Goal: Check status: Check status

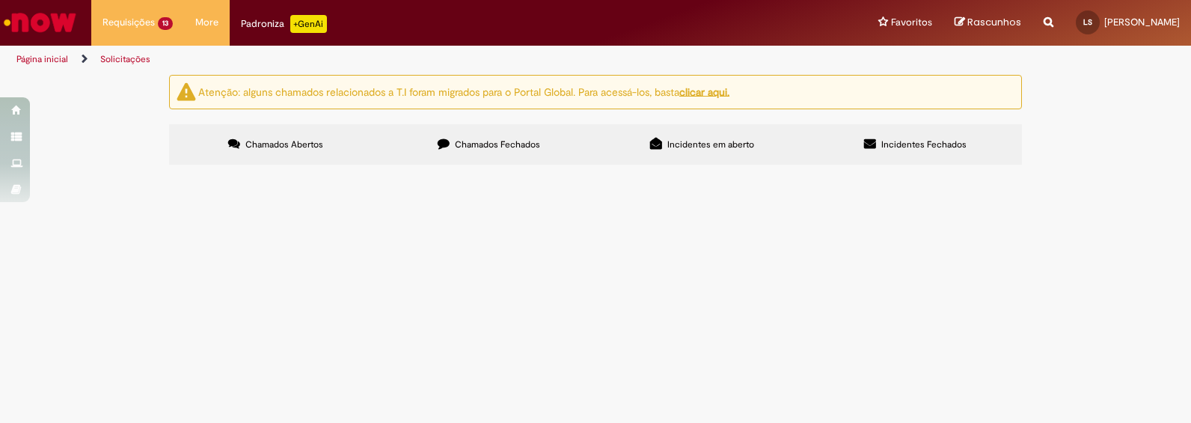
scroll to position [397, 0]
click at [0, 0] on span "Emissão de Comodato" at bounding box center [0, 0] width 0 height 0
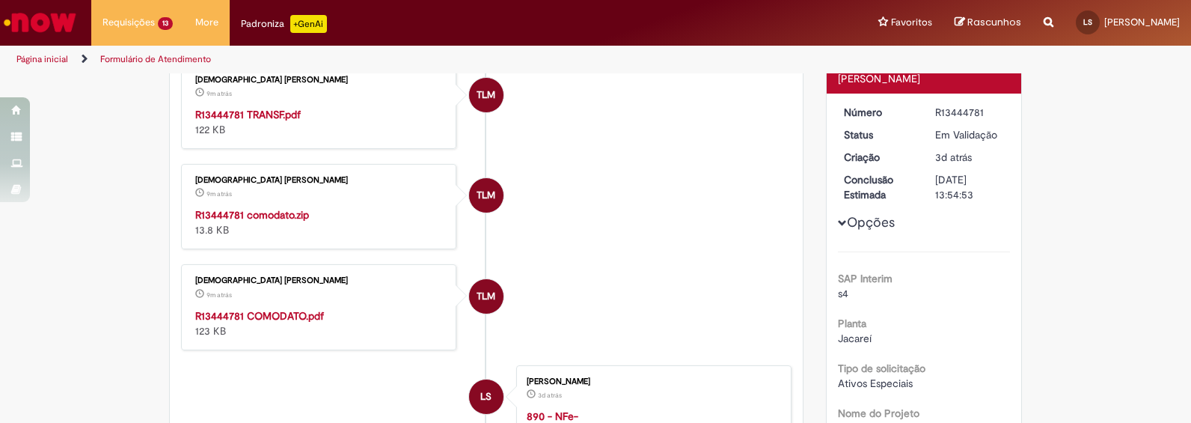
scroll to position [273, 0]
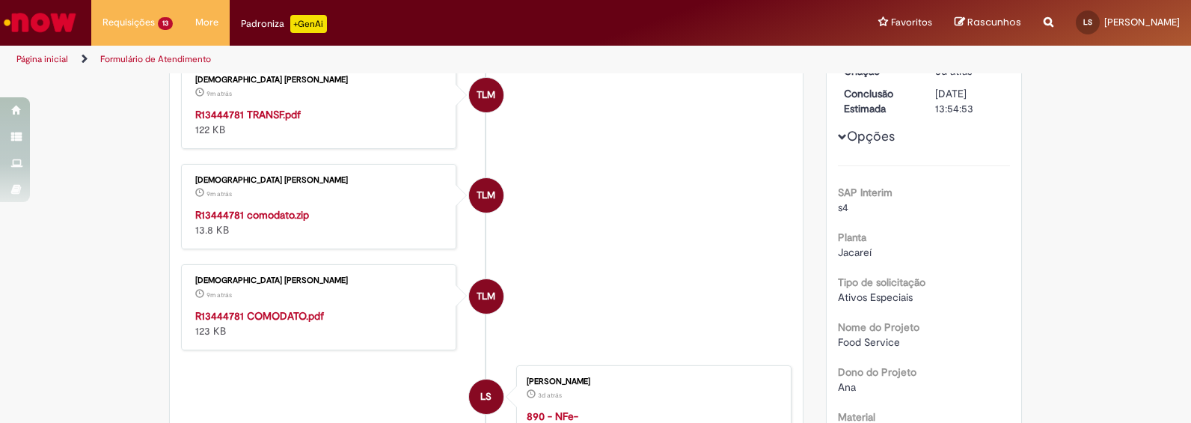
click at [278, 322] on strong "R13444781 COMODATO.pdf" at bounding box center [259, 315] width 129 height 13
click at [278, 221] on strong "R13444781 comodato.zip" at bounding box center [252, 214] width 114 height 13
click at [256, 121] on strong "R13444781 TRANSF.pdf" at bounding box center [247, 114] width 105 height 13
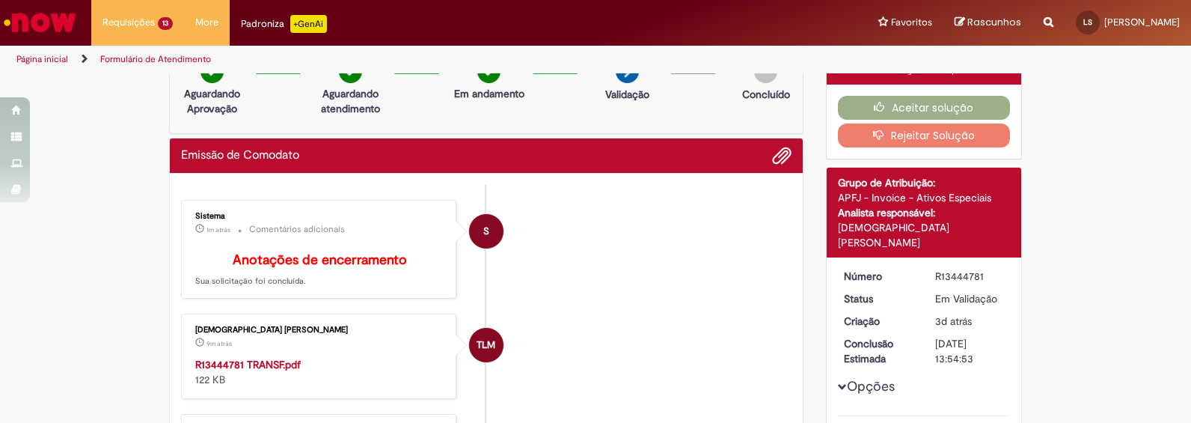
click at [946, 269] on div "R13444781" at bounding box center [970, 276] width 70 height 15
copy div "R13444781"
drag, startPoint x: 970, startPoint y: 231, endPoint x: 832, endPoint y: 225, distance: 138.5
click at [838, 225] on div "Thais Luppe Marias Santos" at bounding box center [924, 235] width 173 height 30
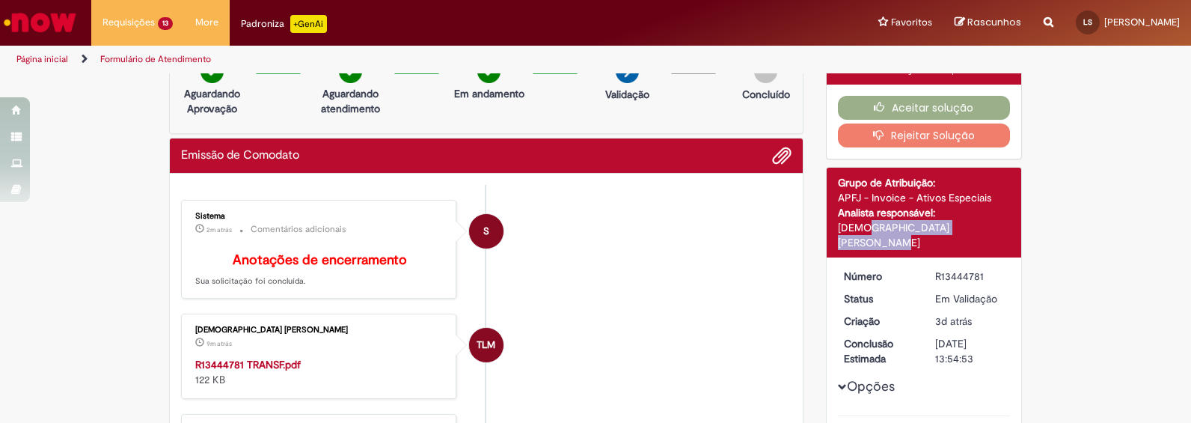
copy div "Thais Luppe Marias Santos"
click at [943, 269] on div "R13444781" at bounding box center [970, 276] width 70 height 15
copy div "R13444781"
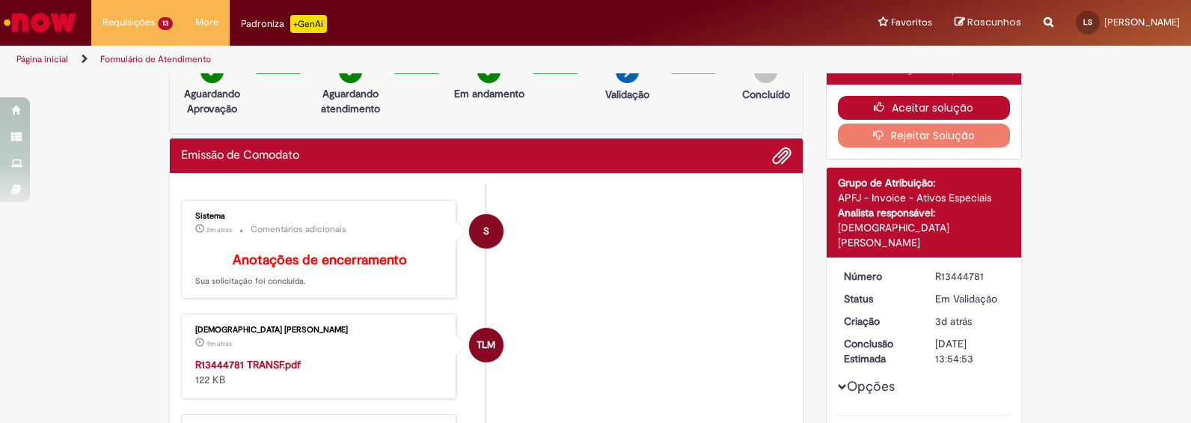
click at [974, 102] on button "Aceitar solução" at bounding box center [924, 108] width 173 height 24
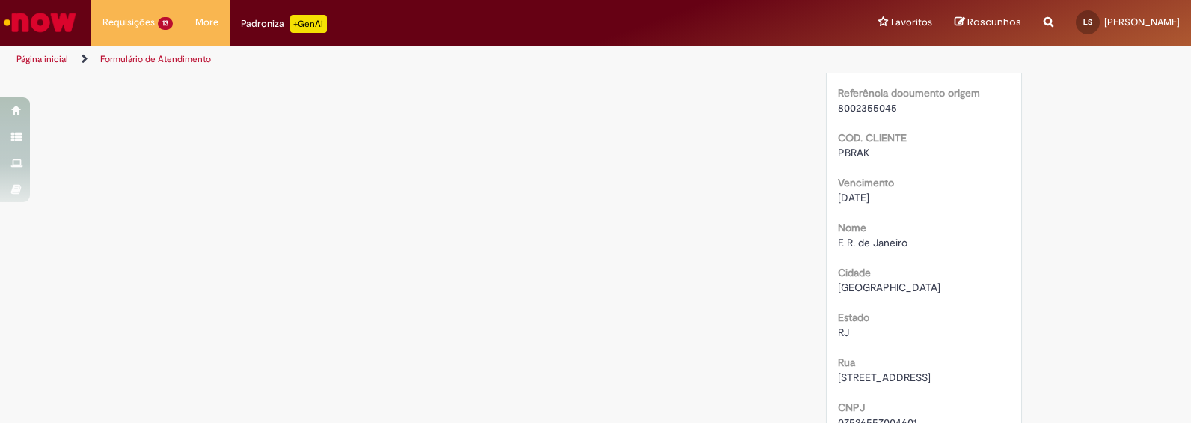
scroll to position [3735, 0]
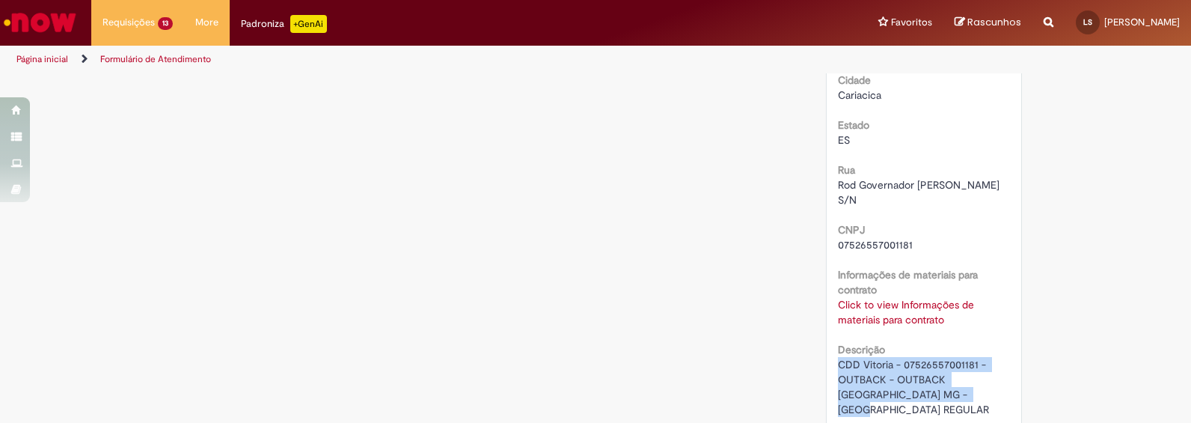
drag, startPoint x: 911, startPoint y: 349, endPoint x: 729, endPoint y: 240, distance: 212.1
copy span "CDD Vitoria - 07526557001181 - OUTBACK - OUTBACK VITORIA MG - BIMARCA REGULAR"
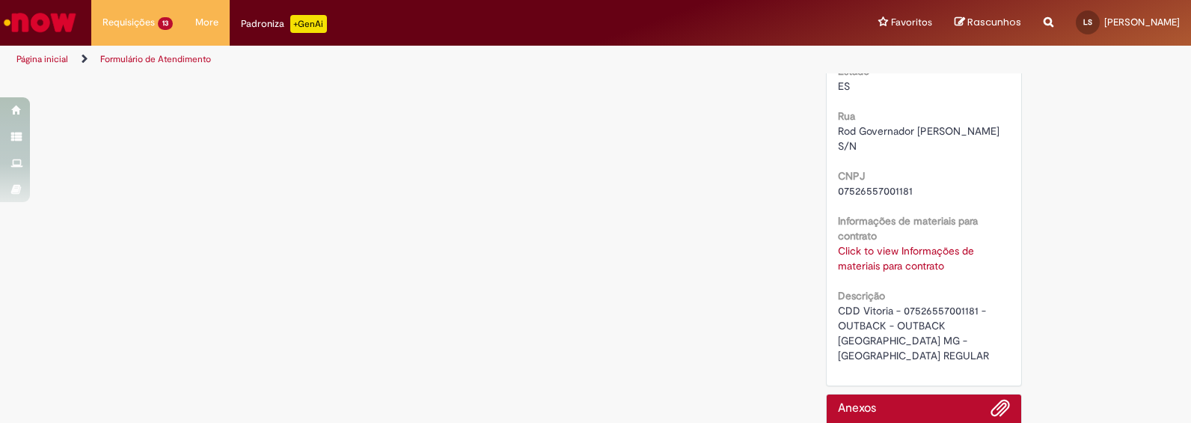
scroll to position [3681, 0]
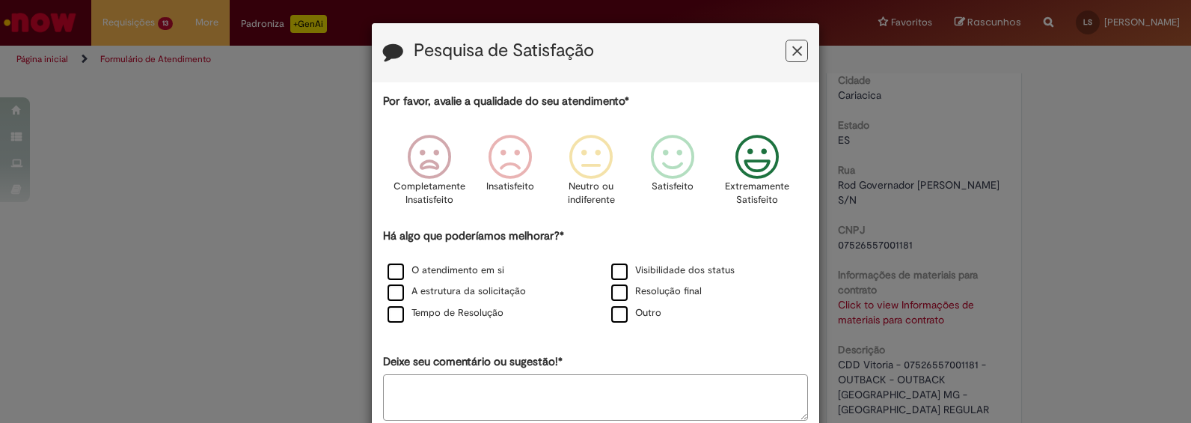
click at [750, 171] on icon "Feedback" at bounding box center [757, 157] width 56 height 45
click at [399, 272] on label "O atendimento em si" at bounding box center [446, 270] width 117 height 14
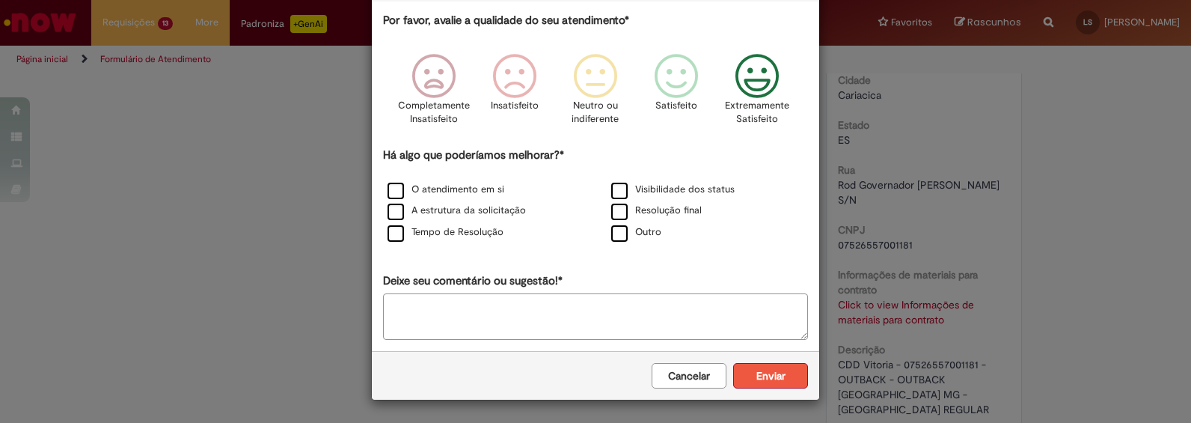
click at [776, 376] on button "Enviar" at bounding box center [770, 375] width 75 height 25
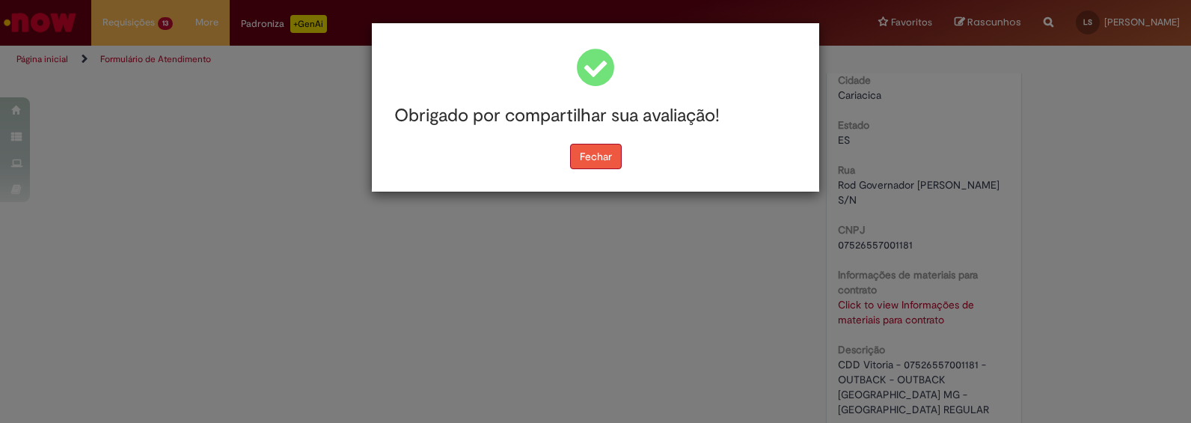
click at [578, 154] on button "Fechar" at bounding box center [596, 156] width 52 height 25
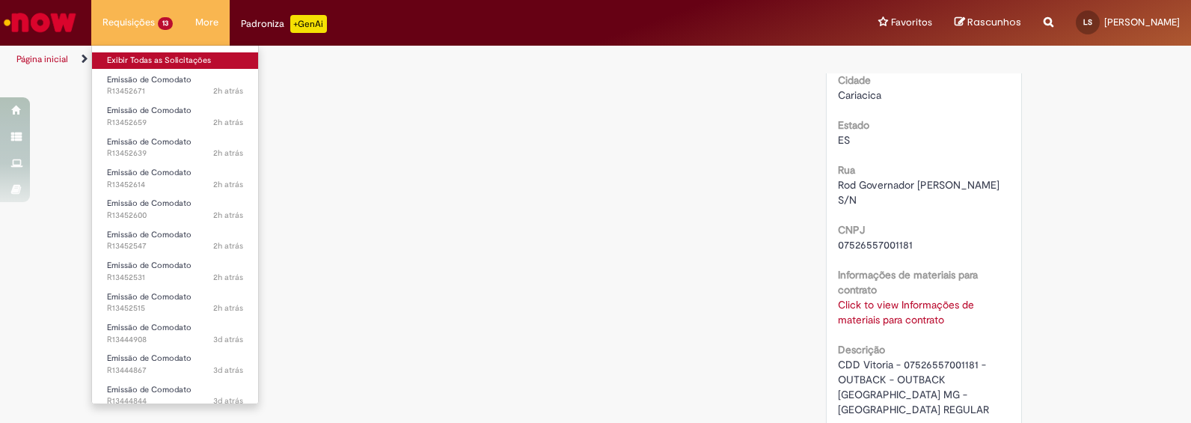
click at [139, 55] on link "Exibir Todas as Solicitações" at bounding box center [175, 60] width 166 height 16
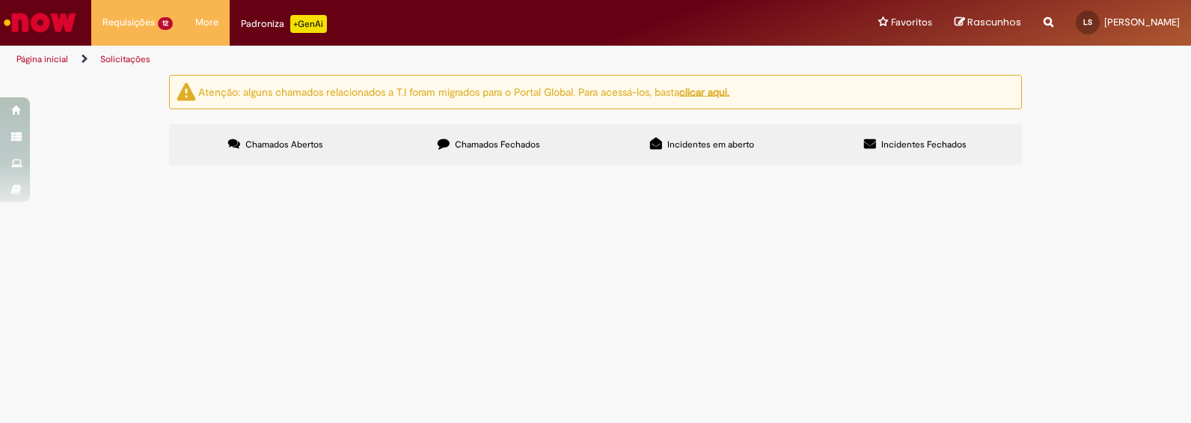
scroll to position [358, 0]
click at [0, 0] on span "Emissão de Comodato" at bounding box center [0, 0] width 0 height 0
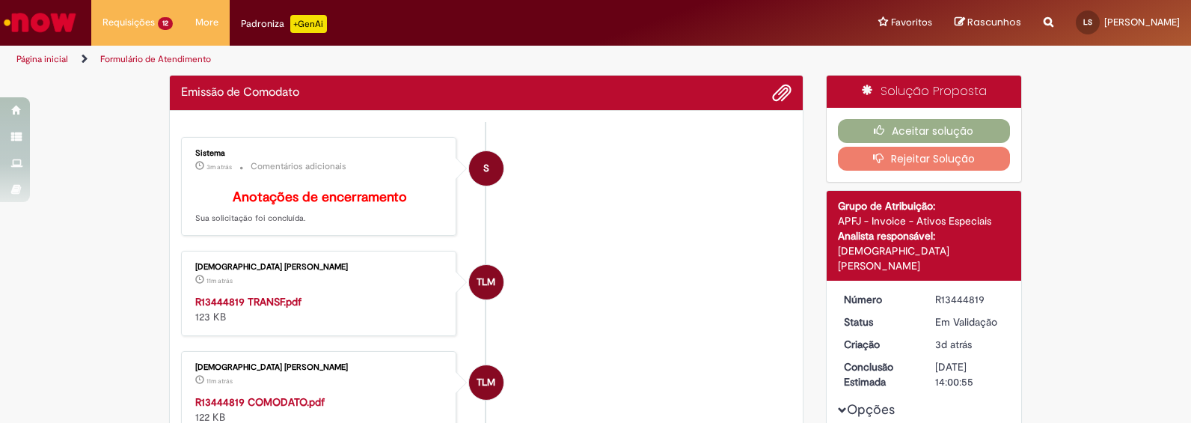
scroll to position [187, 0]
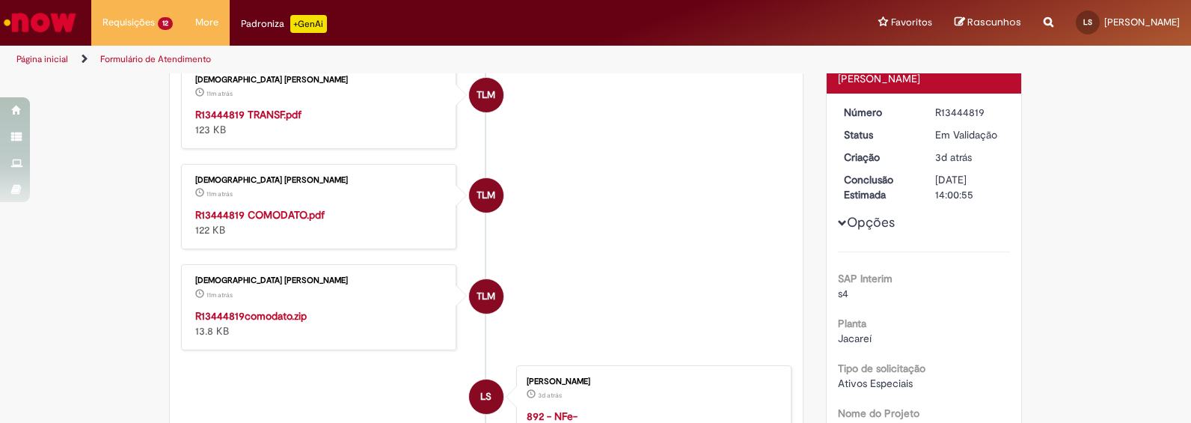
click at [264, 322] on strong "R13444819comodato.zip" at bounding box center [250, 315] width 111 height 13
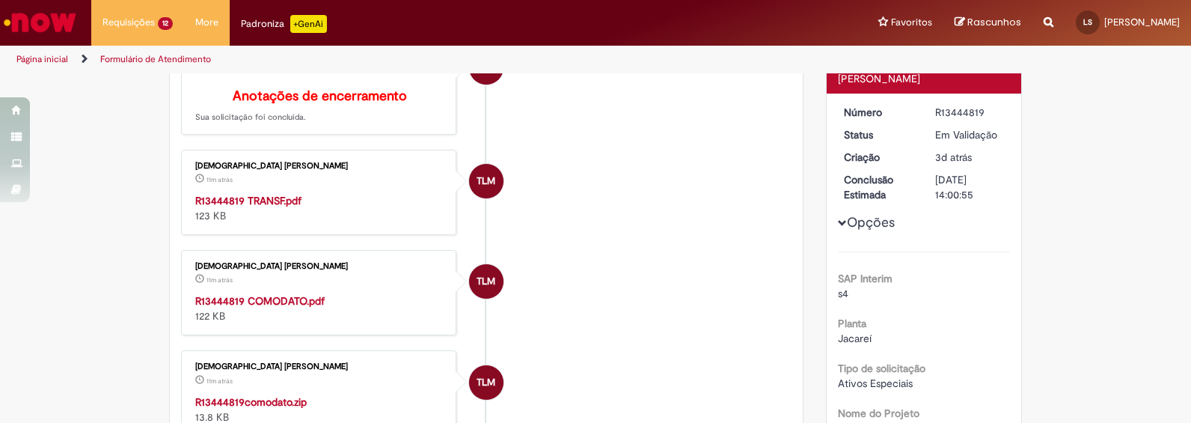
scroll to position [273, 0]
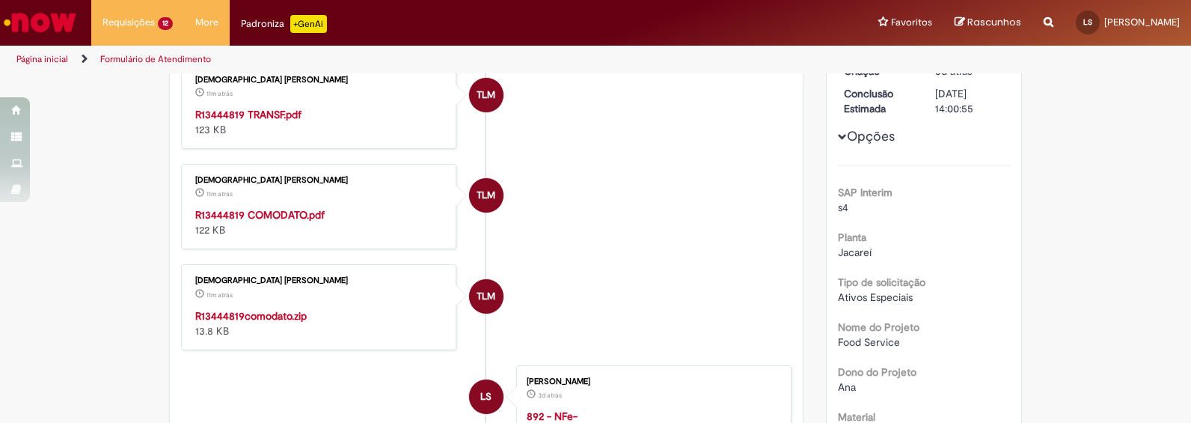
click at [275, 221] on strong "R13444819 COMODATO.pdf" at bounding box center [259, 214] width 129 height 13
click at [257, 121] on strong "R13444819 TRANSF.pdf" at bounding box center [248, 114] width 106 height 13
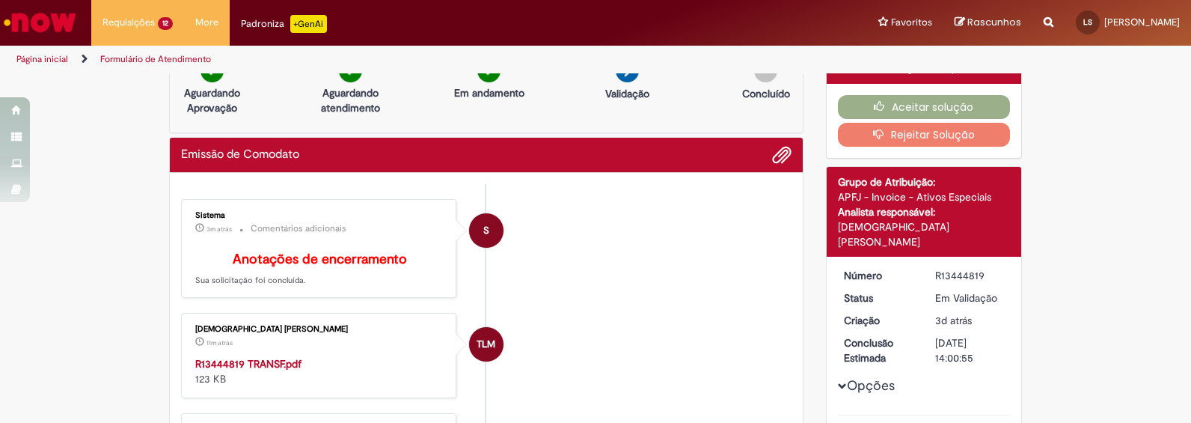
click at [947, 268] on div "R13444819" at bounding box center [970, 275] width 70 height 15
copy div "R13444819"
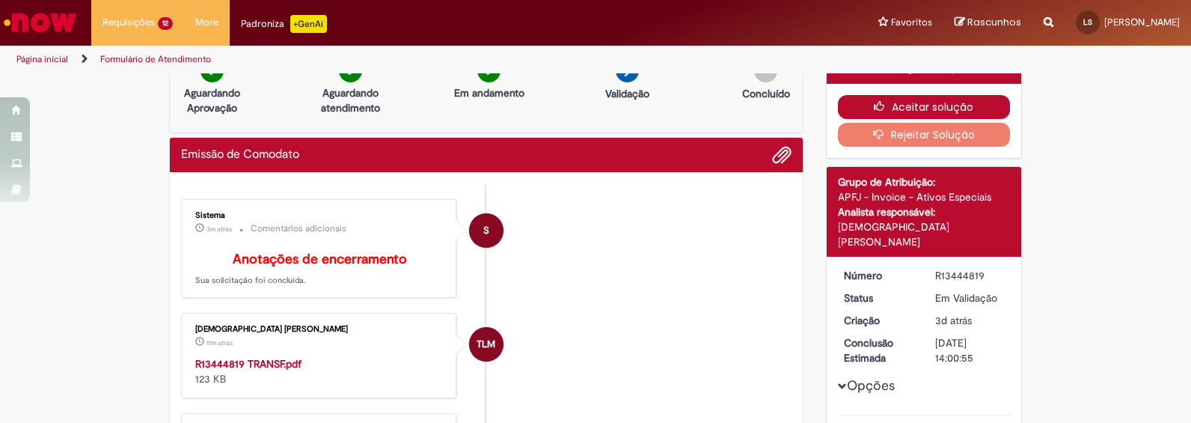
click at [931, 108] on button "Aceitar solução" at bounding box center [924, 107] width 173 height 24
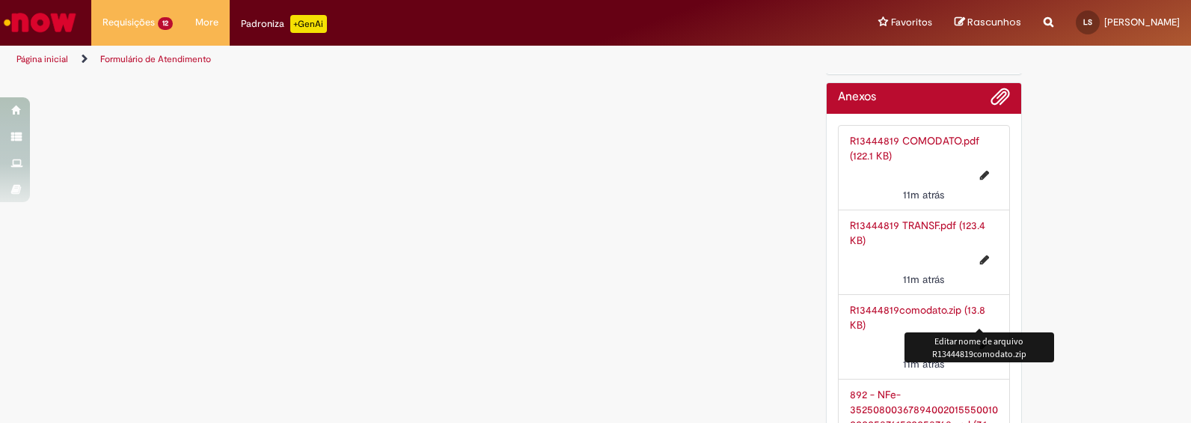
scroll to position [3836, 0]
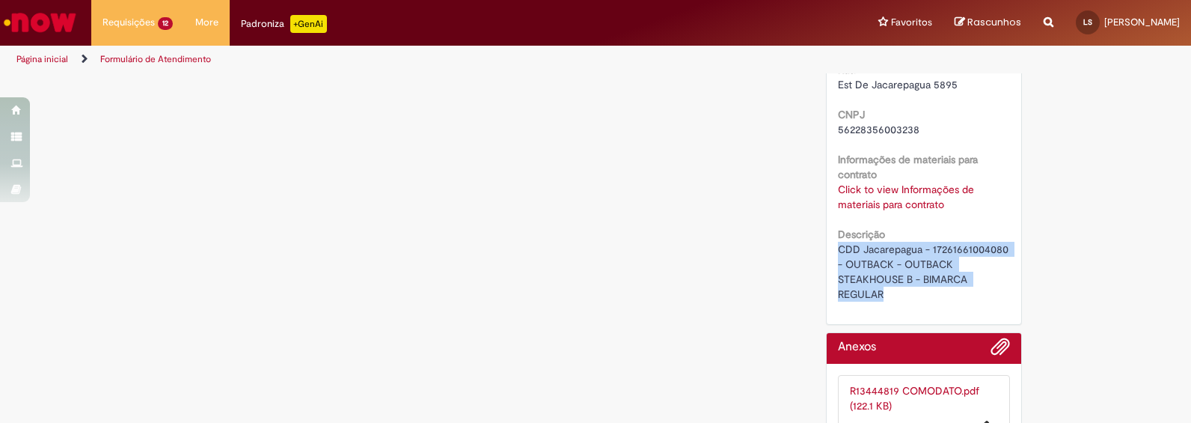
drag, startPoint x: 910, startPoint y: 261, endPoint x: 829, endPoint y: 223, distance: 89.4
copy span "CDD Jacarepagua - 17261661004080 - OUTBACK - OUTBACK STEAKHOUSE B - BIMARCA REG…"
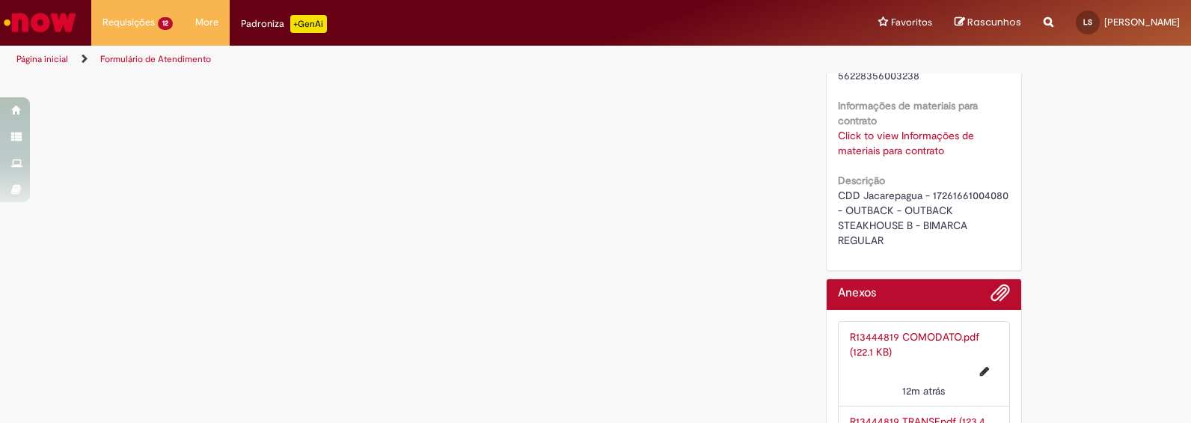
scroll to position [3782, 0]
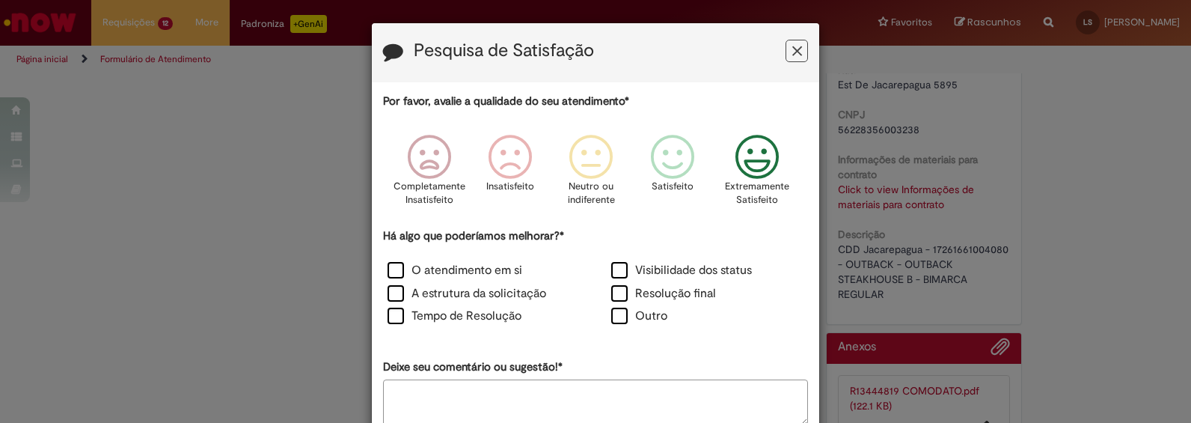
click at [744, 183] on p "Extremamente Satisfeito" at bounding box center [757, 194] width 64 height 28
click at [381, 268] on div "O atendimento em si" at bounding box center [483, 272] width 221 height 20
click at [388, 272] on label "O atendimento em si" at bounding box center [455, 270] width 135 height 17
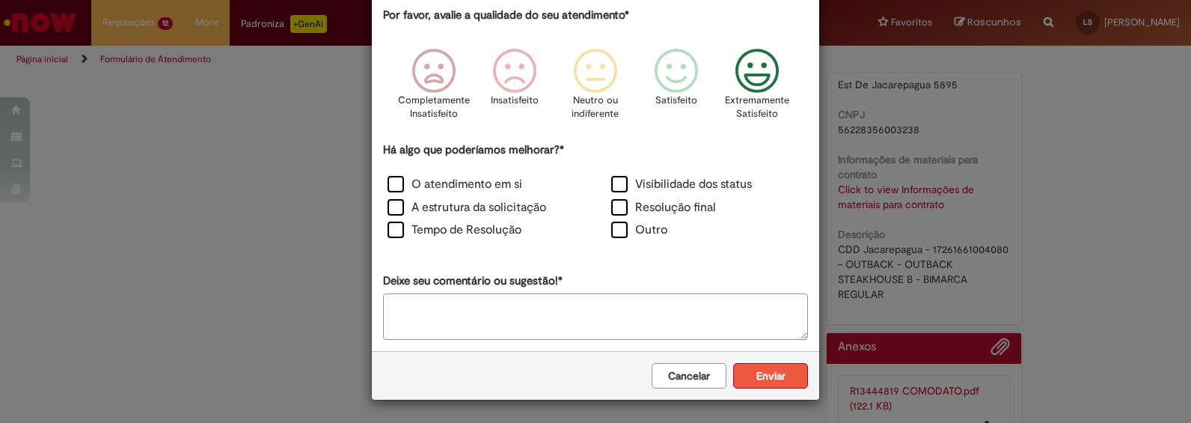
click at [768, 376] on button "Enviar" at bounding box center [770, 375] width 75 height 25
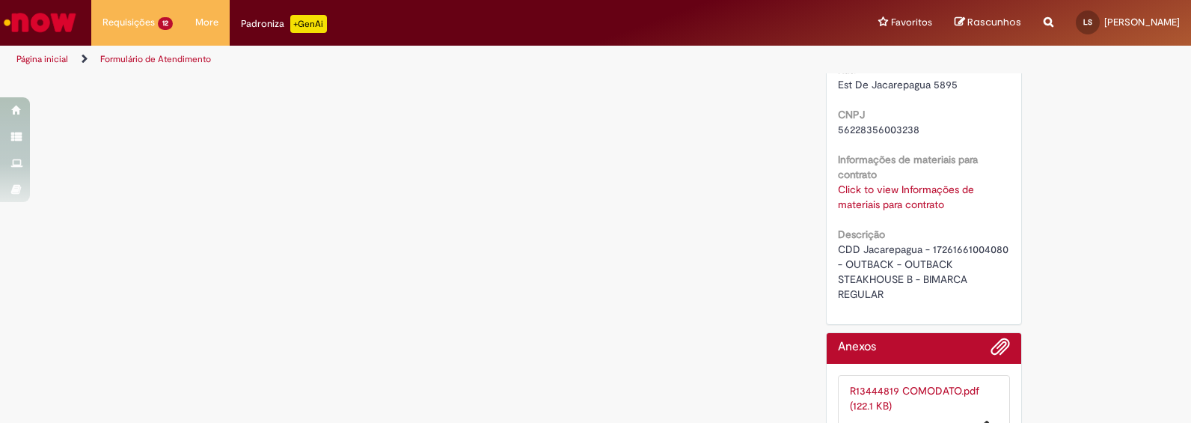
scroll to position [0, 0]
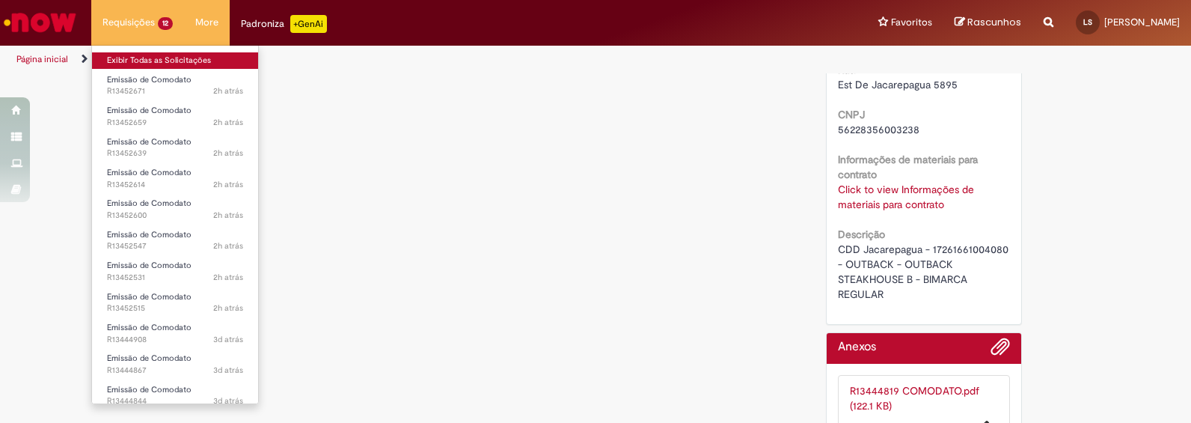
click at [126, 63] on link "Exibir Todas as Solicitações" at bounding box center [175, 60] width 166 height 16
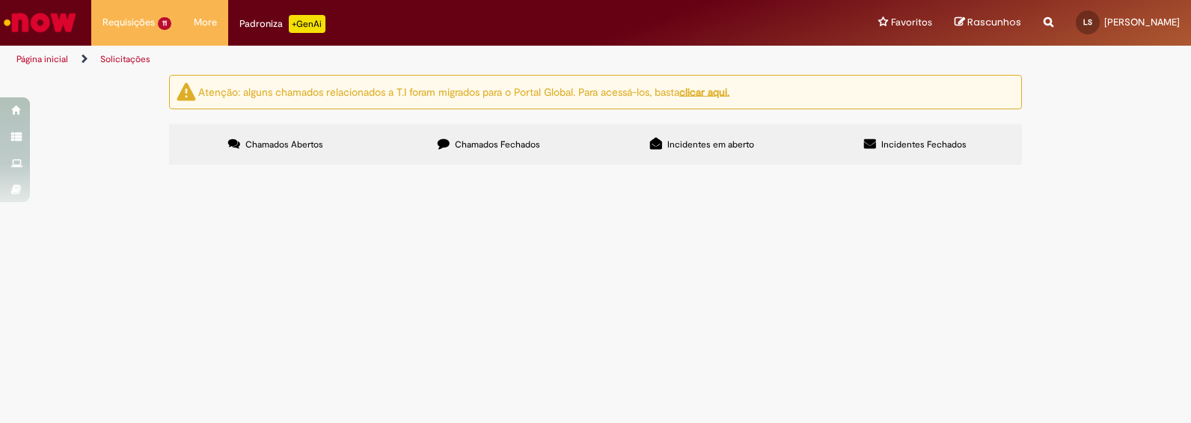
scroll to position [319, 0]
click at [0, 0] on span "Emissão de Comodato" at bounding box center [0, 0] width 0 height 0
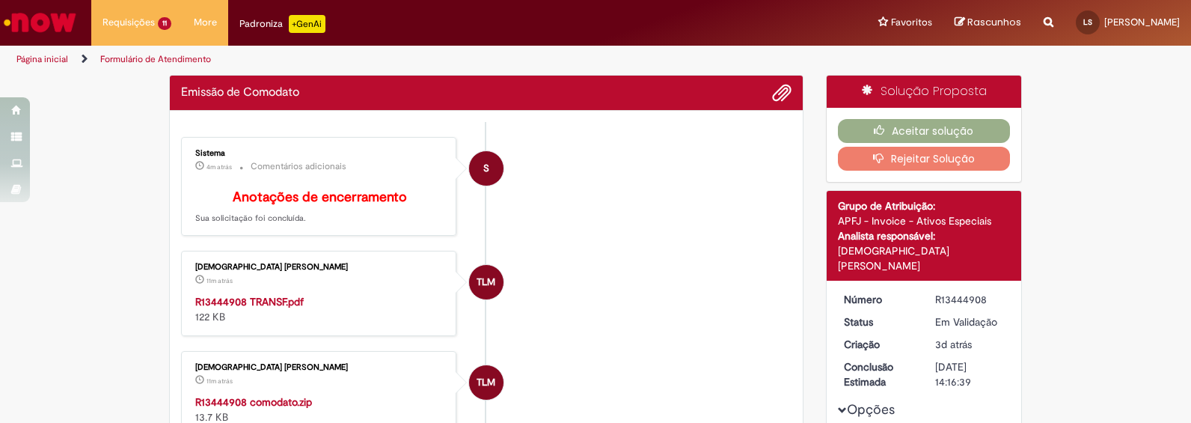
scroll to position [125, 0]
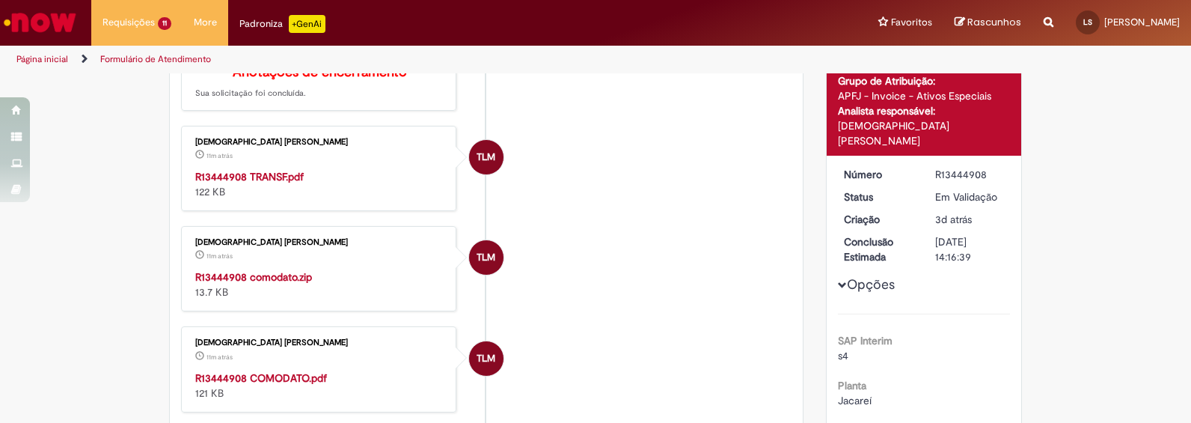
click at [263, 385] on strong "R13444908 COMODATO.pdf" at bounding box center [261, 377] width 132 height 13
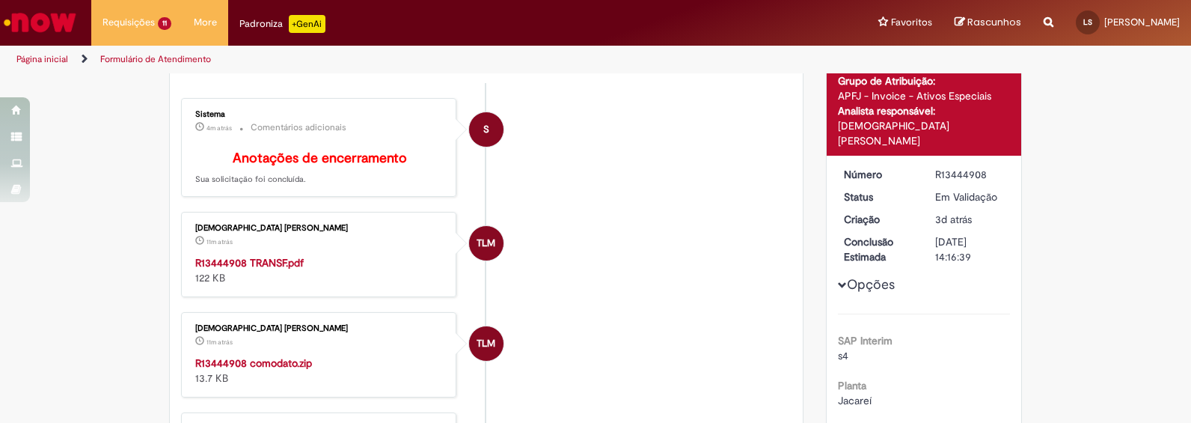
scroll to position [211, 0]
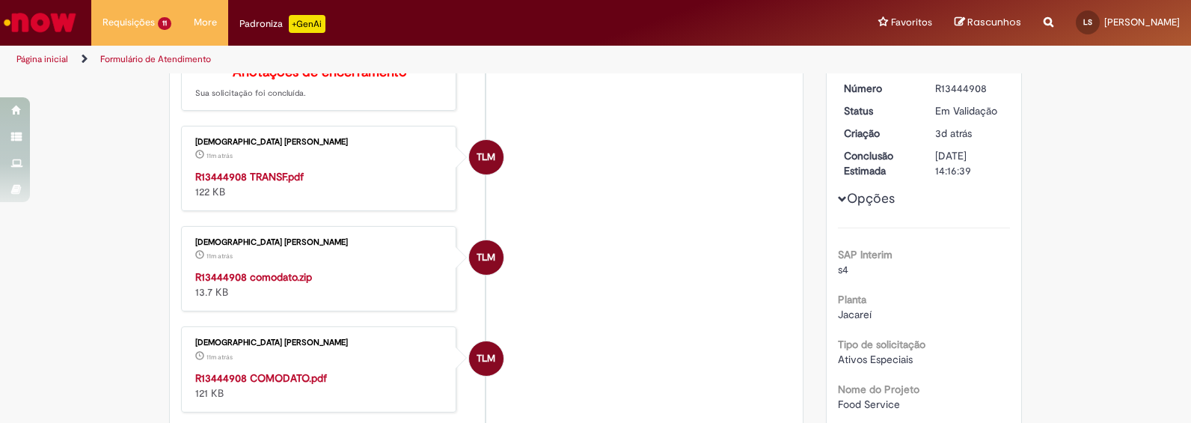
click at [267, 284] on strong "R13444908 comodato.zip" at bounding box center [253, 276] width 117 height 13
click at [272, 183] on strong "R13444908 TRANSF.pdf" at bounding box center [249, 176] width 108 height 13
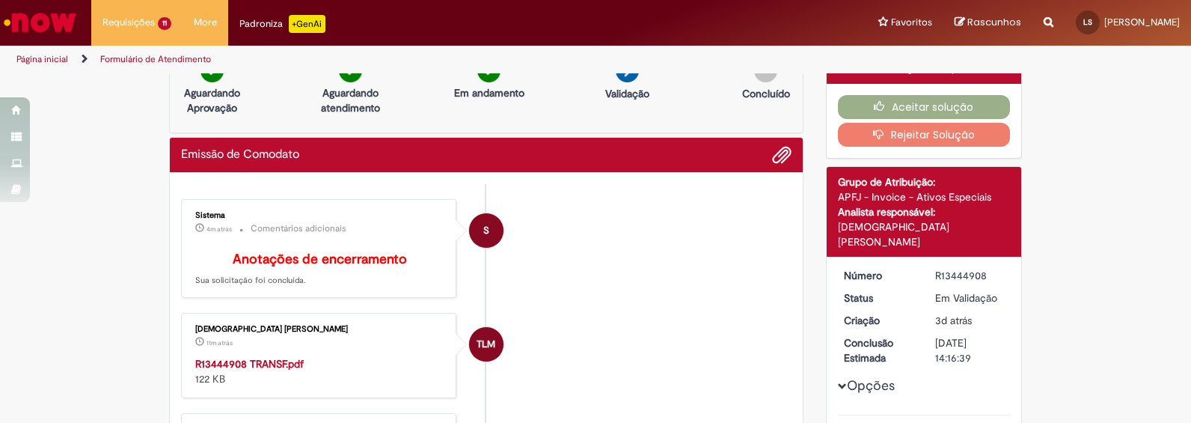
click at [951, 268] on div "R13444908" at bounding box center [970, 275] width 70 height 15
copy div "R13444908"
click at [916, 108] on button "Aceitar solução" at bounding box center [924, 107] width 173 height 24
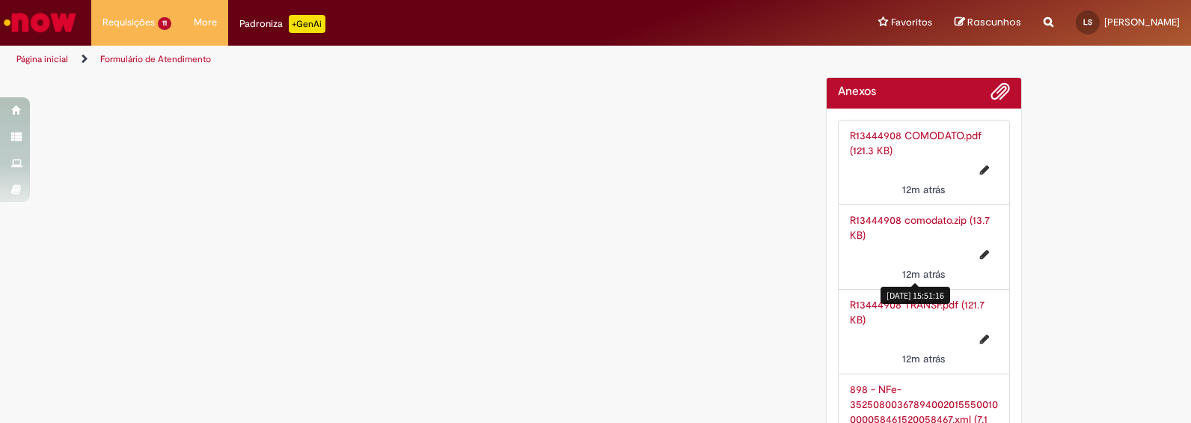
scroll to position [3906, 0]
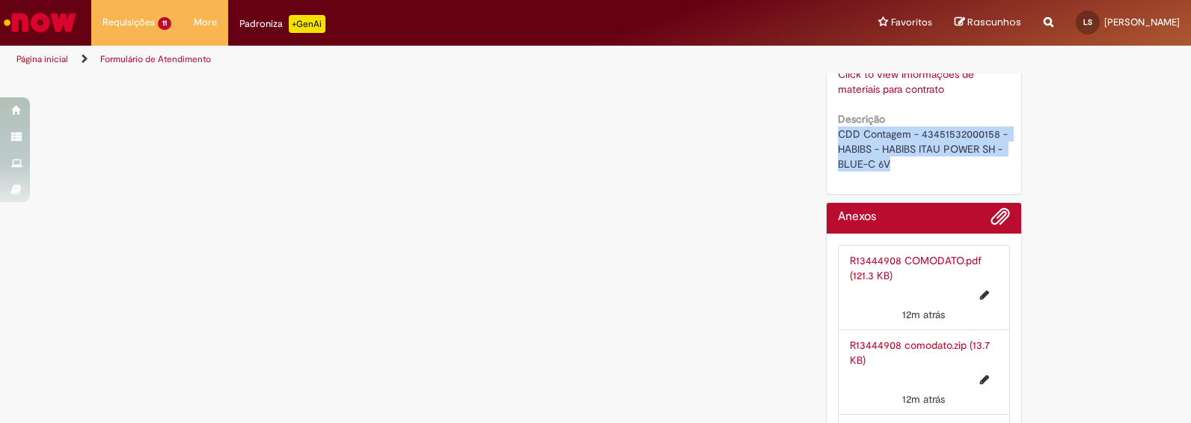
drag, startPoint x: 889, startPoint y: 150, endPoint x: 831, endPoint y: 117, distance: 66.3
copy span "CDD Contagem - 43451532000158 - HABIBS - HABIBS ITAU POWER SH - BLUE-C 6V"
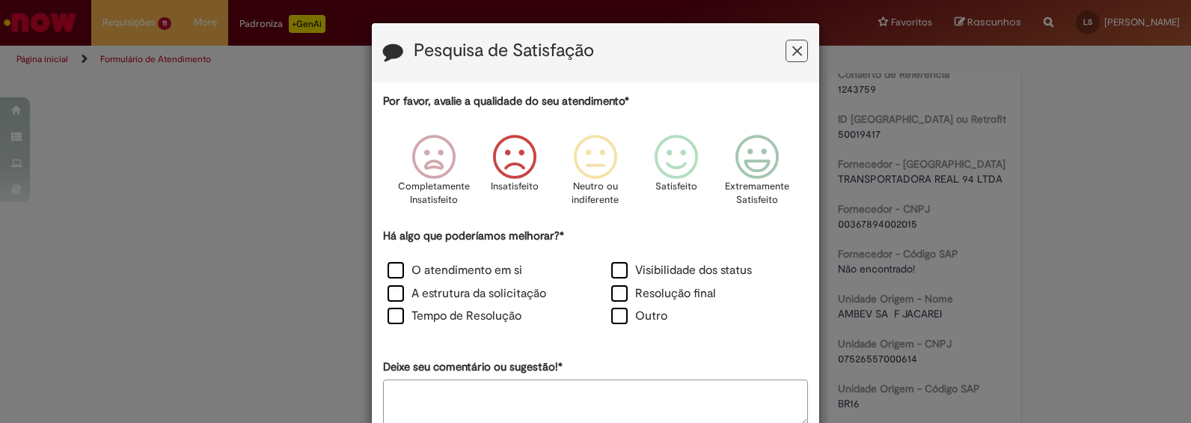
scroll to position [667, 0]
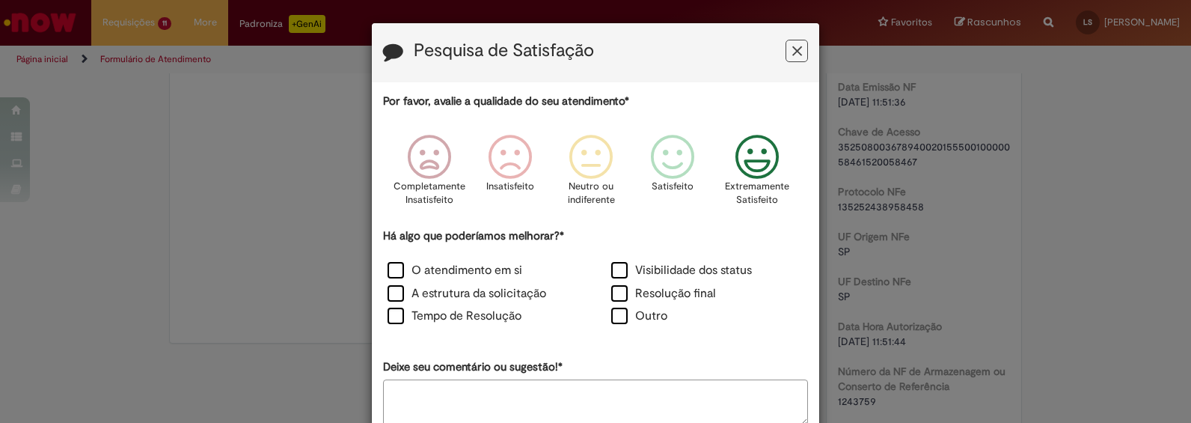
click at [754, 164] on icon "Feedback" at bounding box center [757, 157] width 56 height 45
drag, startPoint x: 391, startPoint y: 272, endPoint x: 429, endPoint y: 275, distance: 38.3
click at [389, 272] on label "O atendimento em si" at bounding box center [455, 270] width 135 height 17
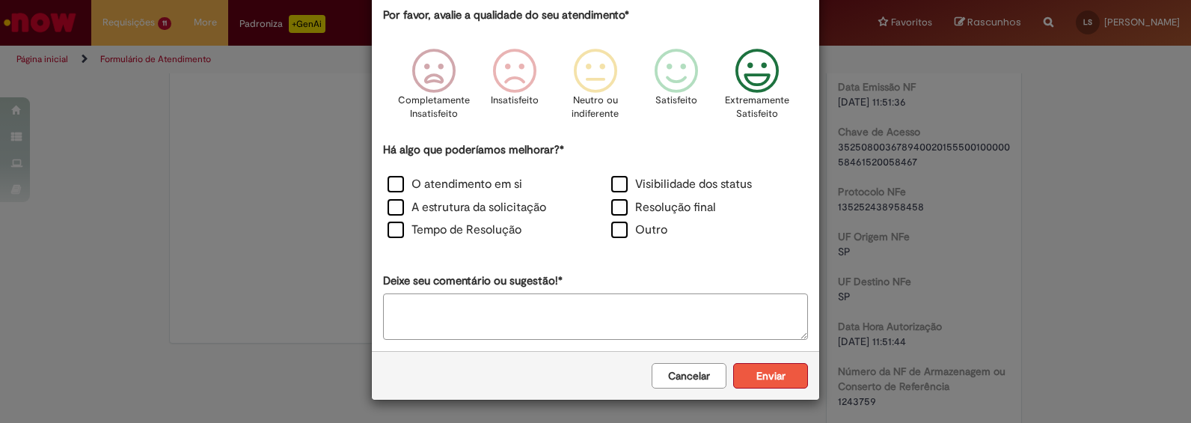
click at [768, 378] on button "Enviar" at bounding box center [770, 375] width 75 height 25
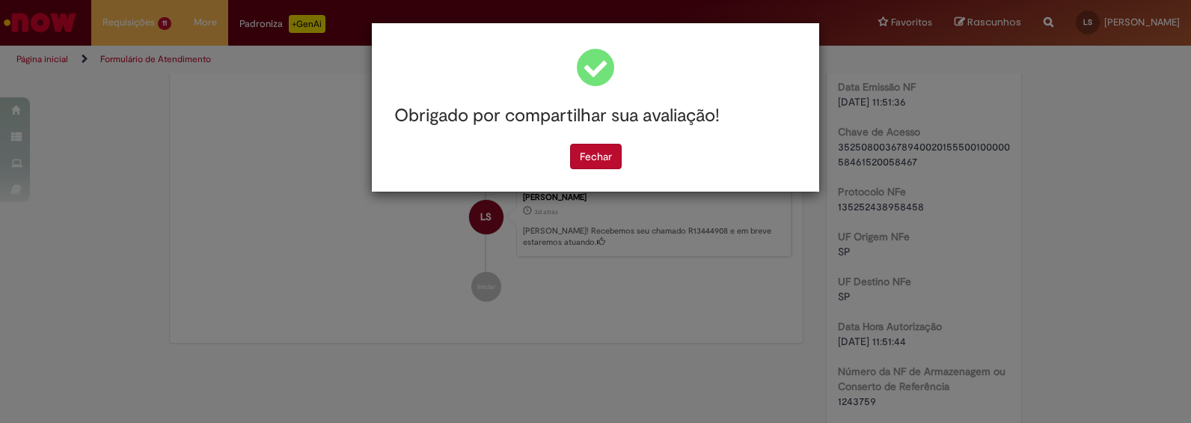
scroll to position [0, 0]
click at [592, 165] on button "Fechar" at bounding box center [596, 156] width 52 height 25
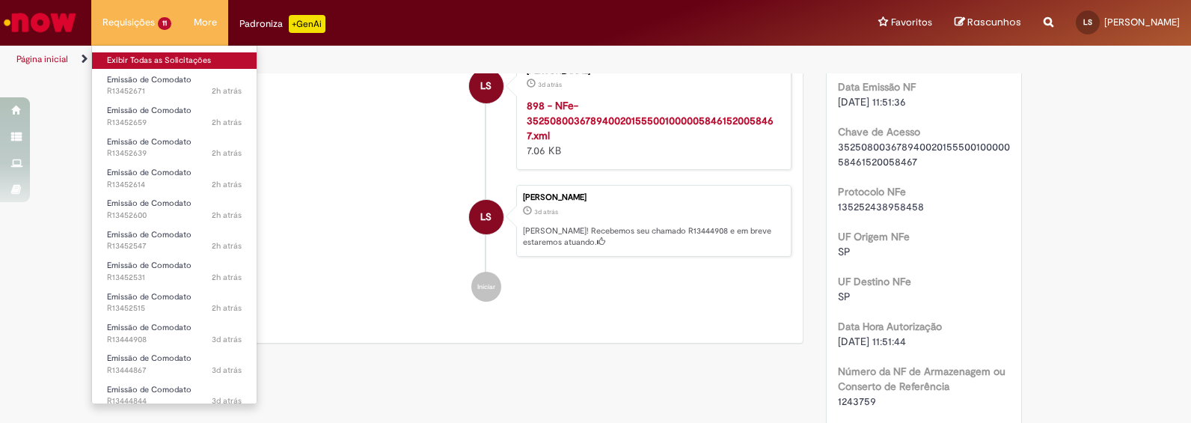
click at [126, 60] on link "Exibir Todas as Solicitações" at bounding box center [174, 60] width 165 height 16
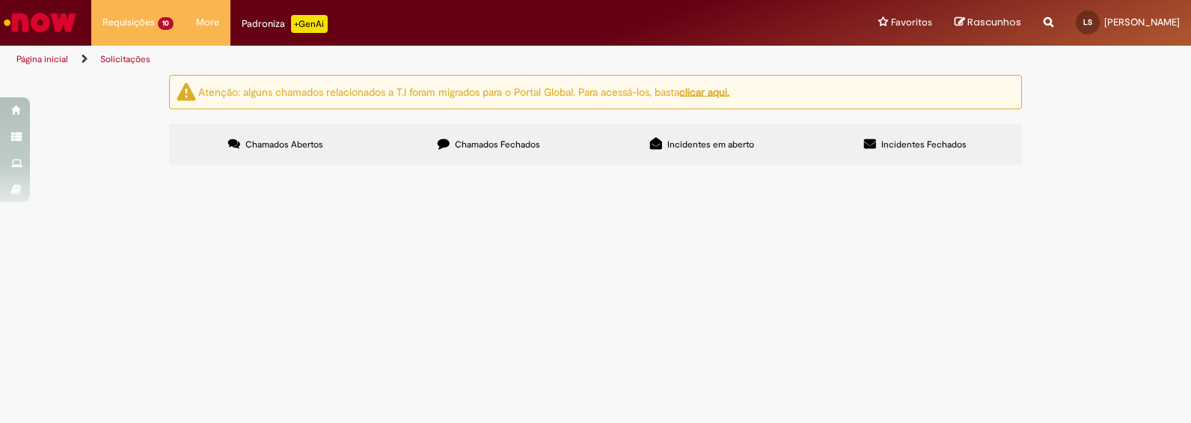
scroll to position [249, 0]
click at [0, 0] on span "Emissão de Comodato" at bounding box center [0, 0] width 0 height 0
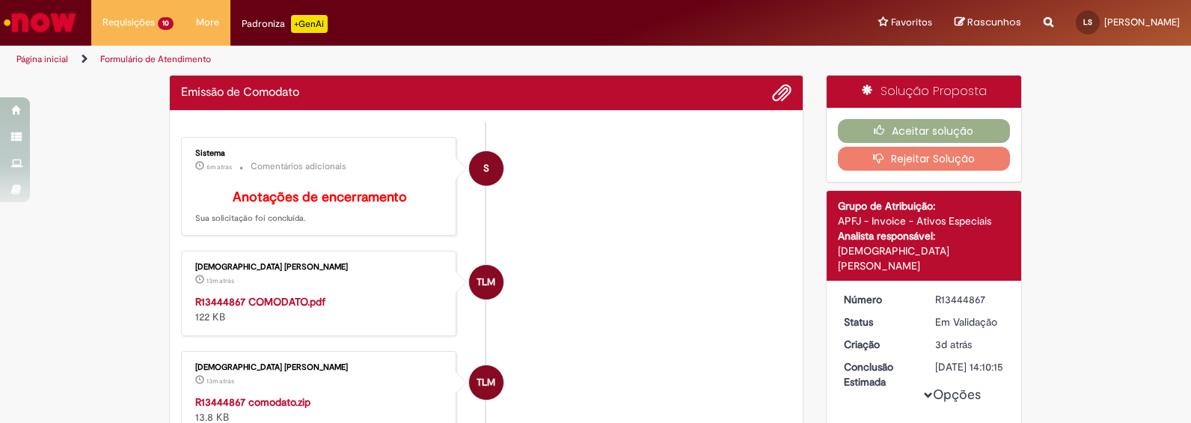
scroll to position [125, 0]
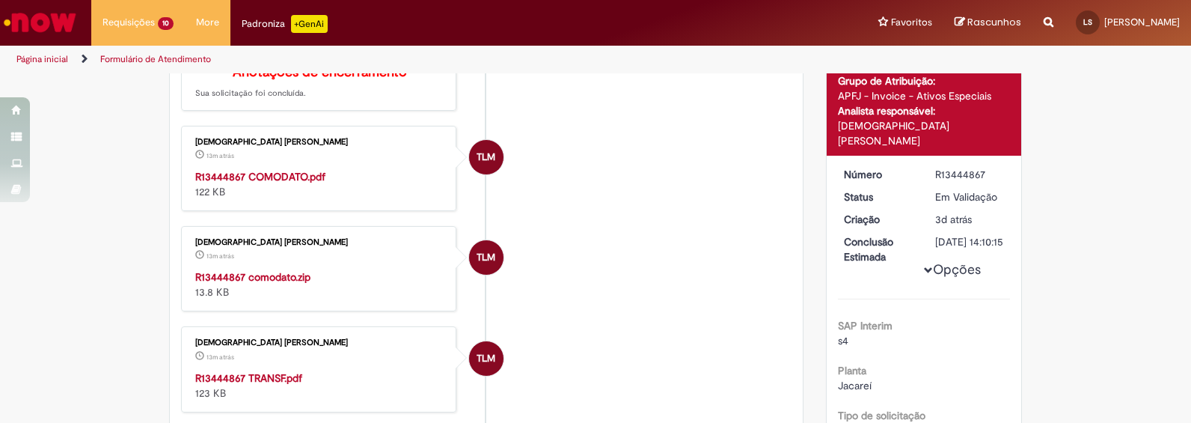
click at [257, 385] on strong "R13444867 TRANSF.pdf" at bounding box center [248, 377] width 107 height 13
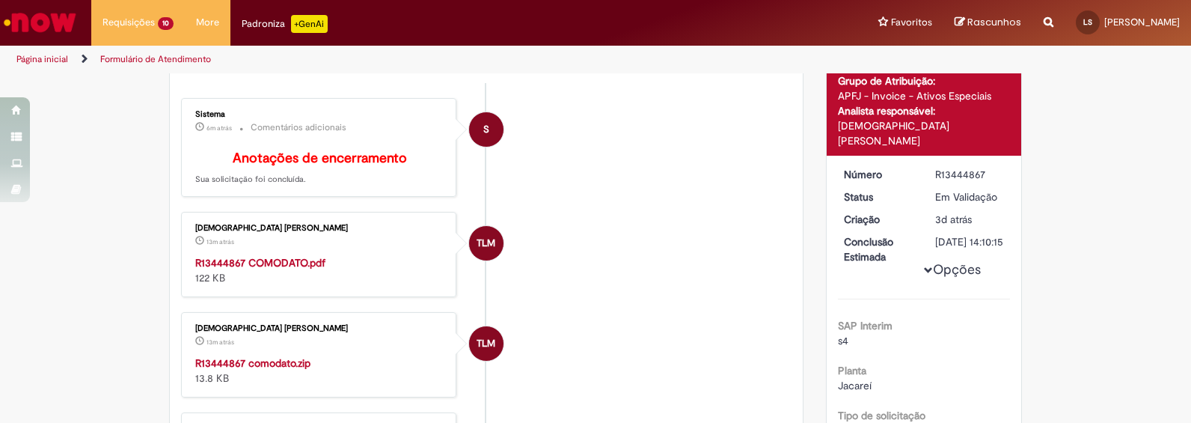
scroll to position [211, 0]
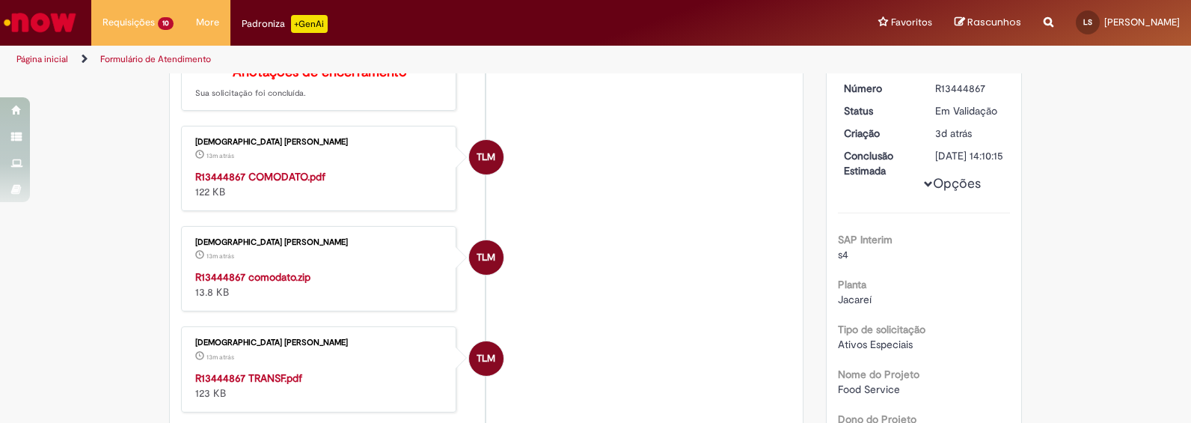
click at [265, 283] on strong "R13444867 comodato.zip" at bounding box center [252, 276] width 115 height 13
click at [272, 183] on strong "R13444867 COMODATO.pdf" at bounding box center [260, 176] width 130 height 13
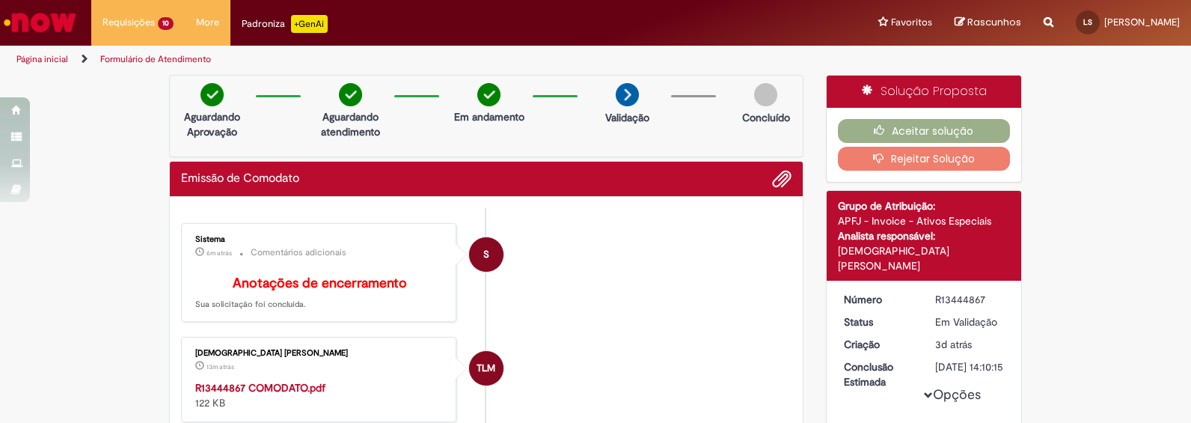
click at [958, 292] on div "R13444867" at bounding box center [970, 299] width 70 height 15
copy div "R13444867"
click at [902, 134] on button "Aceitar solução" at bounding box center [924, 131] width 173 height 24
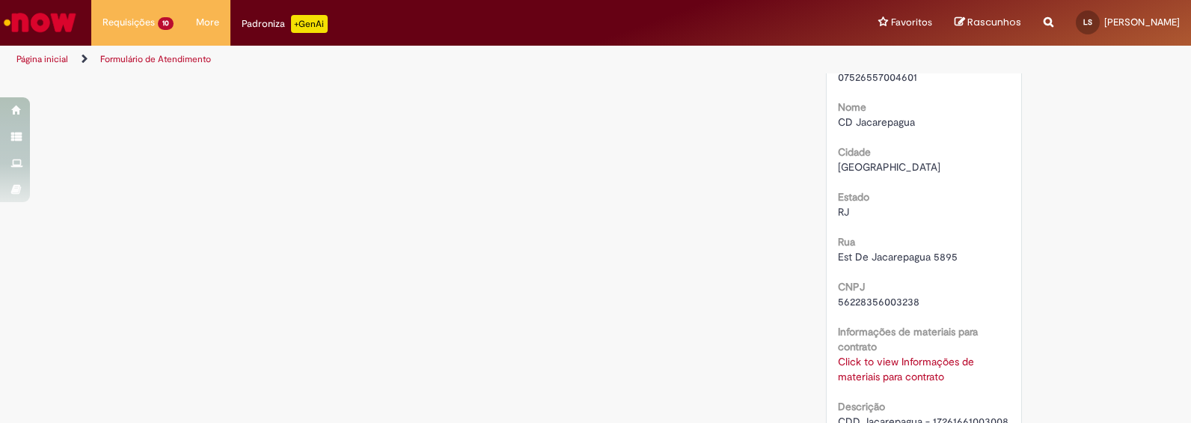
scroll to position [3836, 0]
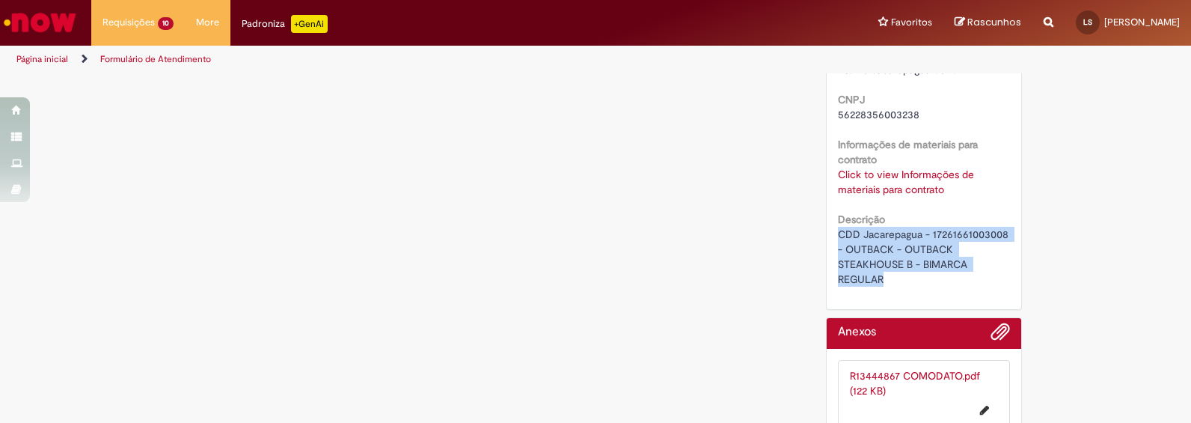
drag, startPoint x: 892, startPoint y: 266, endPoint x: 829, endPoint y: 222, distance: 76.4
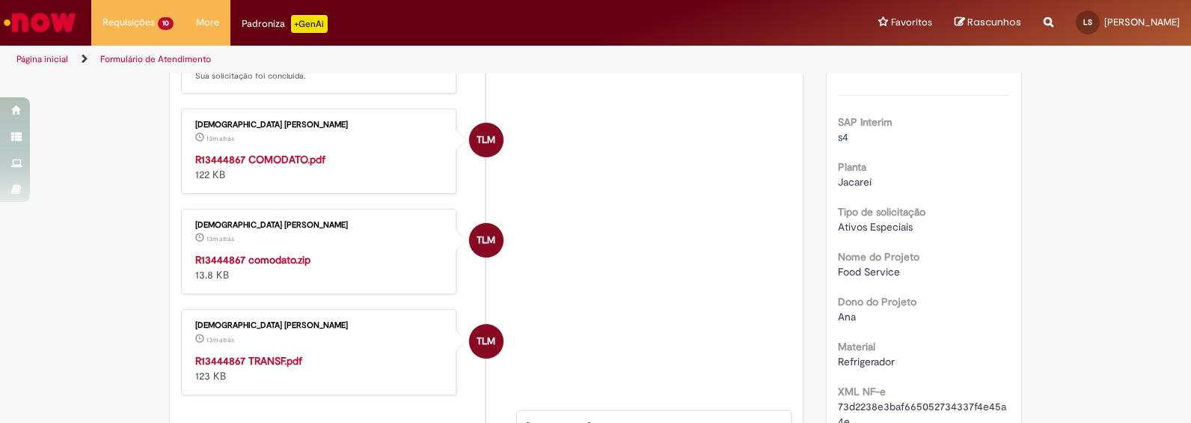
scroll to position [165, 0]
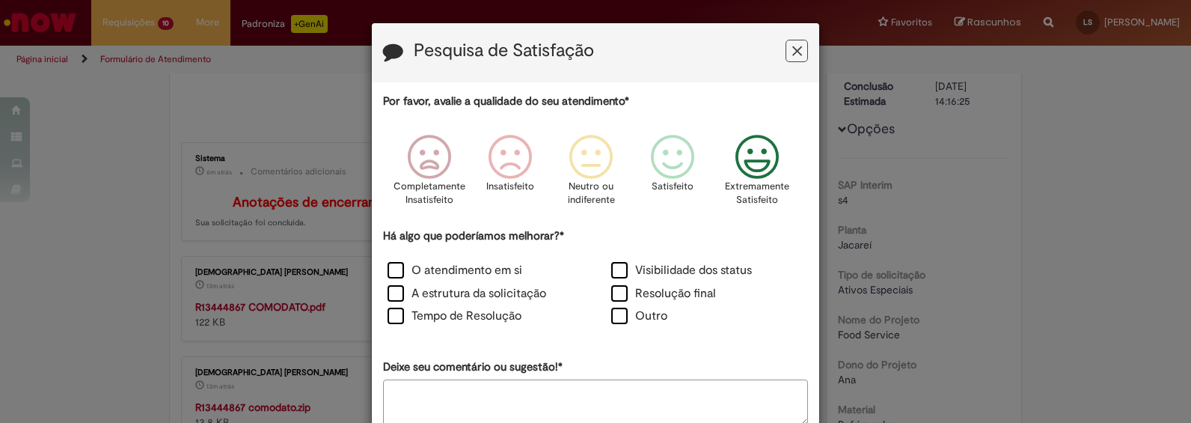
click at [736, 165] on icon "Feedback" at bounding box center [757, 157] width 56 height 45
click at [388, 274] on label "O atendimento em si" at bounding box center [455, 270] width 135 height 17
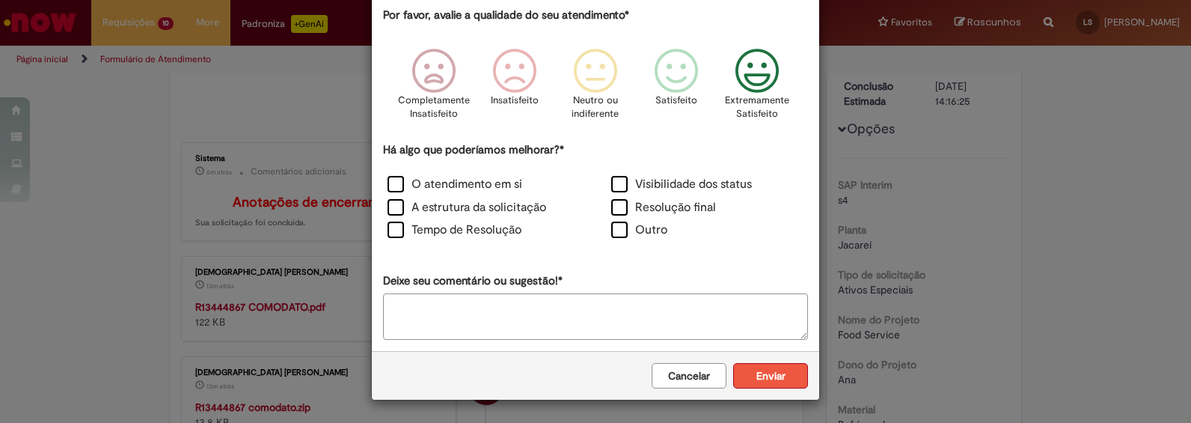
click at [744, 369] on button "Enviar" at bounding box center [770, 375] width 75 height 25
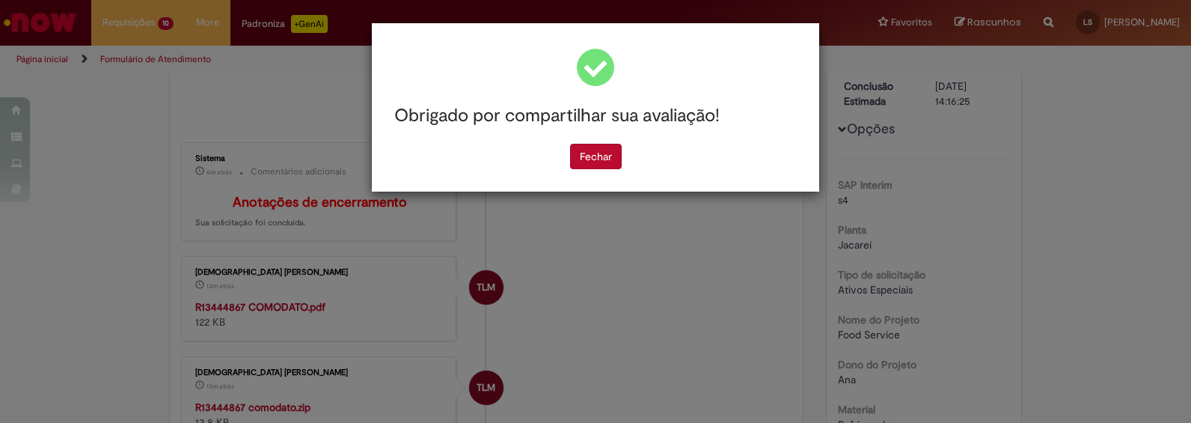
click at [597, 162] on button "Fechar" at bounding box center [596, 156] width 52 height 25
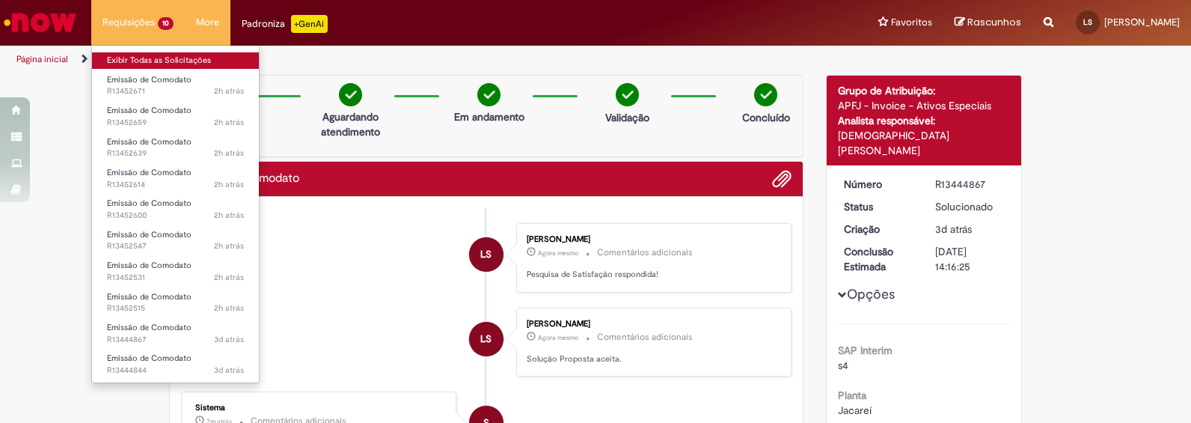
click at [130, 55] on link "Exibir Todas as Solicitações" at bounding box center [175, 60] width 167 height 16
